Goal: Navigation & Orientation: Understand site structure

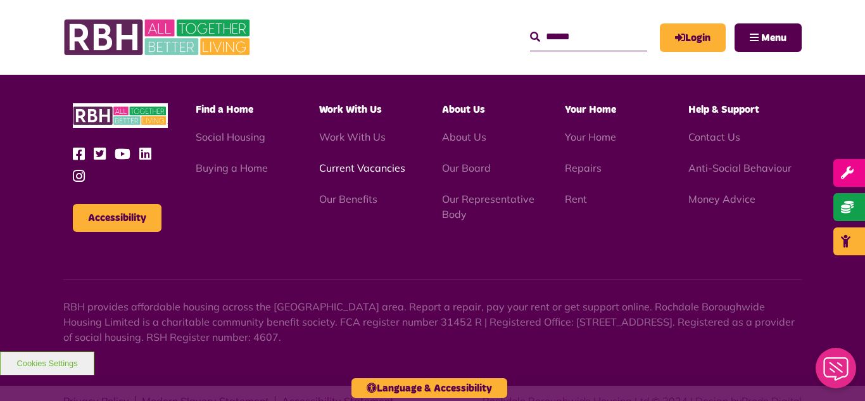
scroll to position [3677, 0]
click at [215, 30] on img at bounding box center [158, 37] width 190 height 49
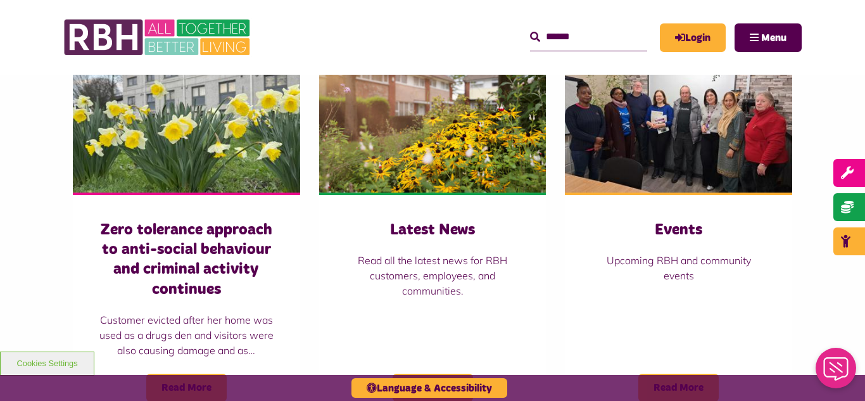
scroll to position [887, 0]
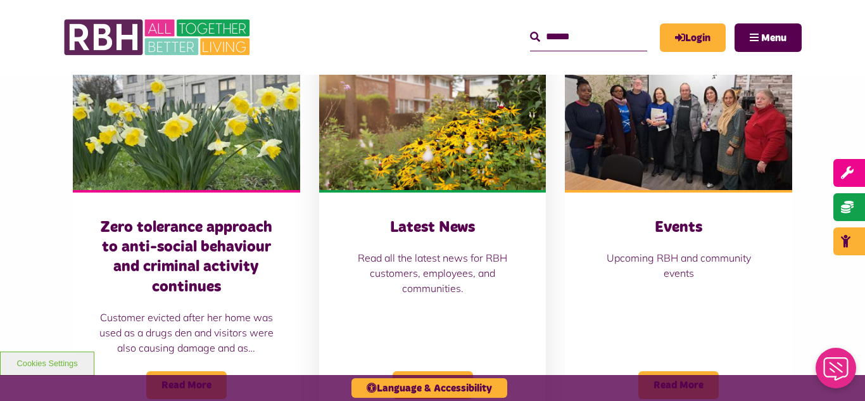
click at [419, 130] on img at bounding box center [432, 119] width 227 height 142
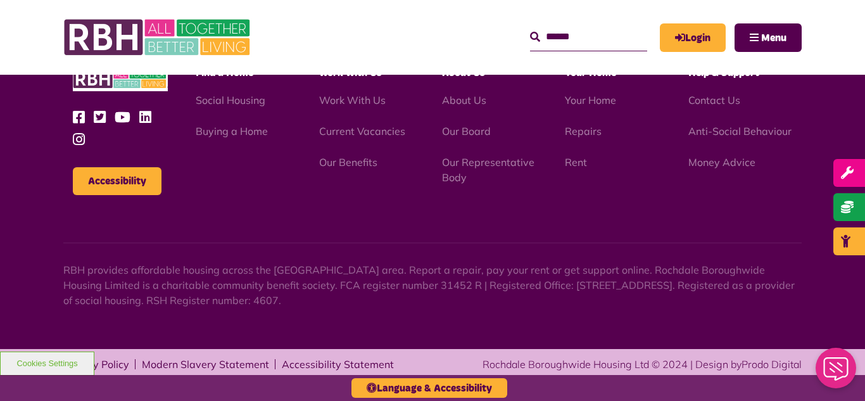
scroll to position [1379, 0]
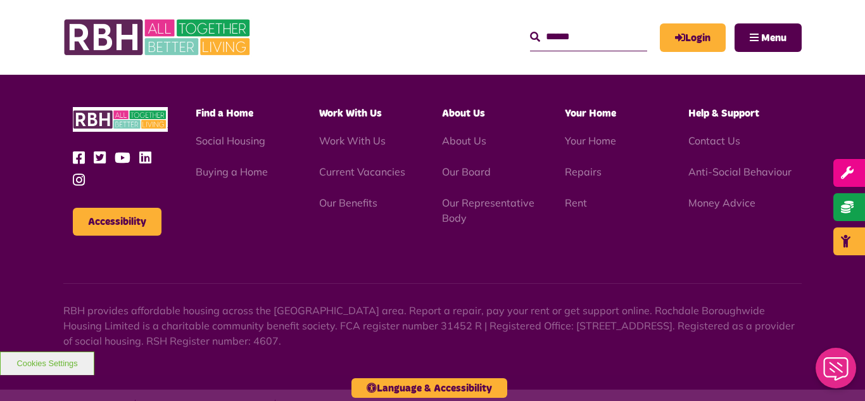
scroll to position [3677, 0]
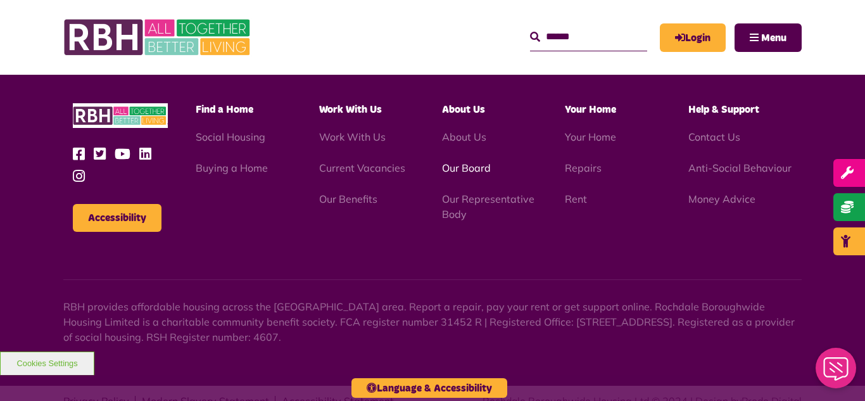
click at [474, 161] on link "Our Board" at bounding box center [466, 167] width 49 height 13
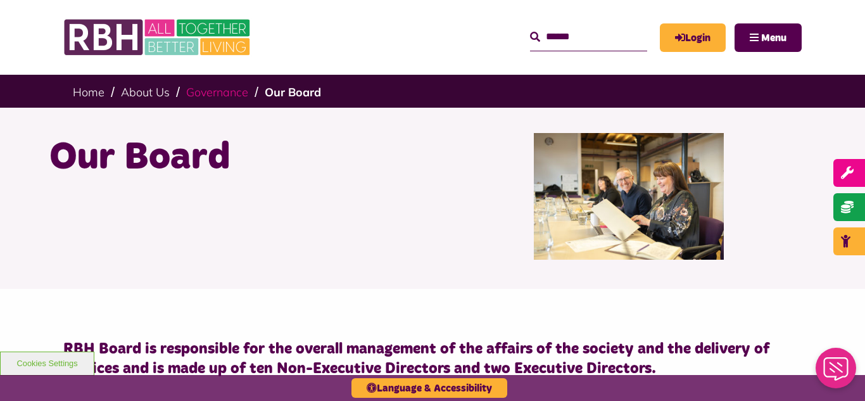
click at [205, 94] on link "Governance" at bounding box center [217, 92] width 62 height 15
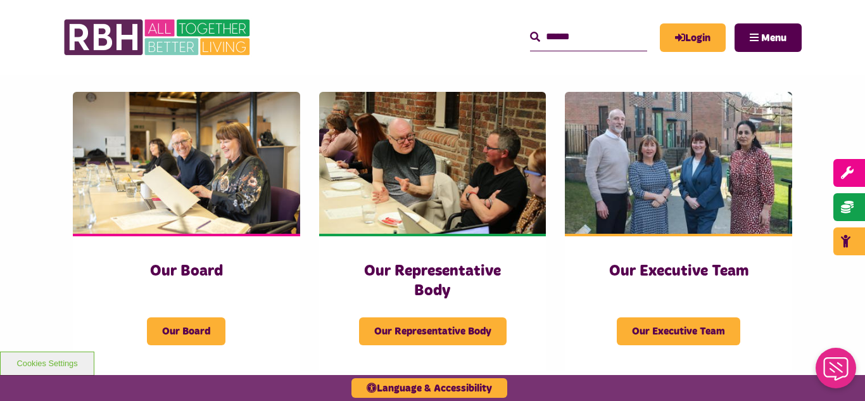
scroll to position [177, 0]
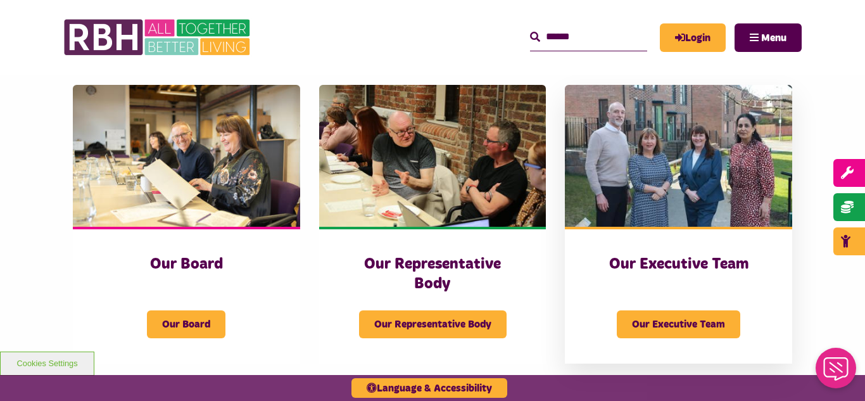
click at [697, 175] on img at bounding box center [678, 156] width 227 height 142
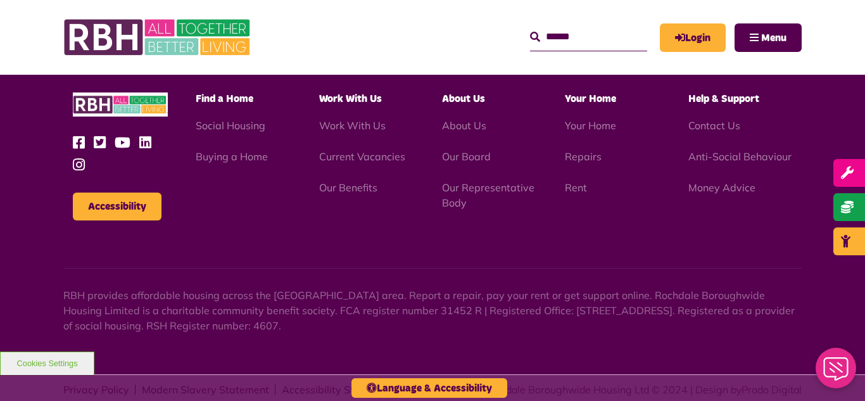
scroll to position [982, 0]
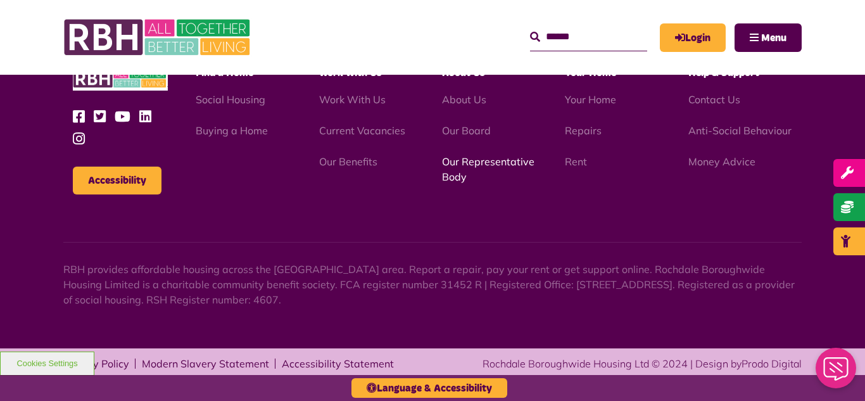
click at [476, 163] on link "Our Representative Body" at bounding box center [488, 169] width 92 height 28
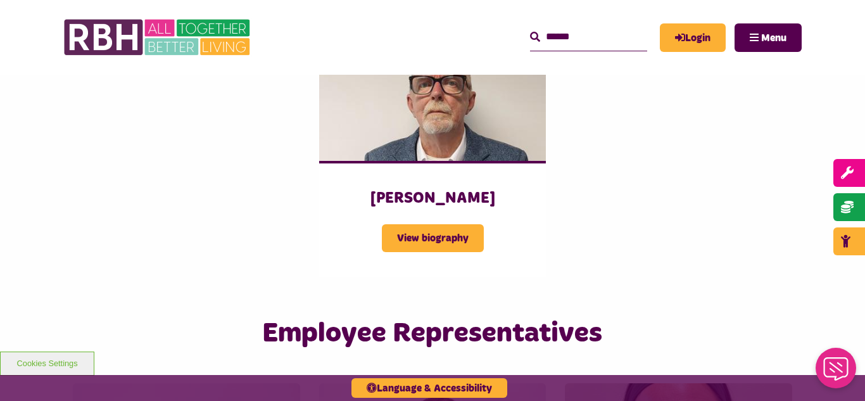
scroll to position [1849, 0]
